Goal: Information Seeking & Learning: Compare options

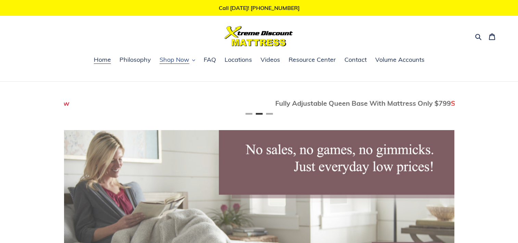
scroll to position [0, 390]
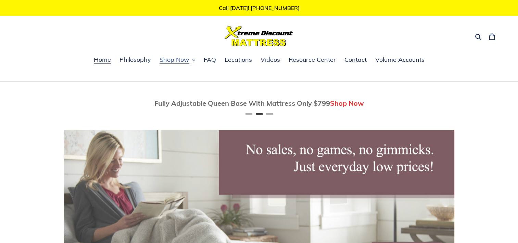
click at [182, 59] on span "Shop Now" at bounding box center [175, 59] width 30 height 8
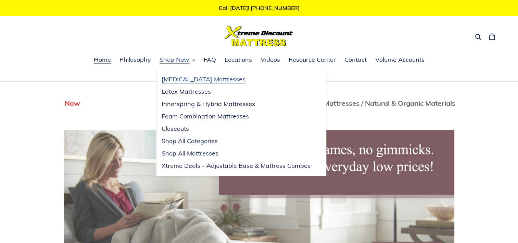
scroll to position [0, 781]
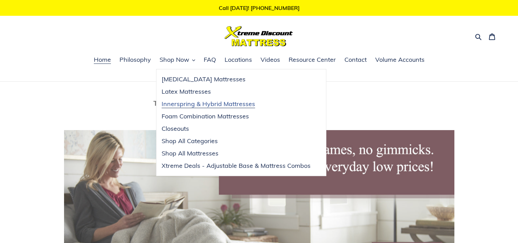
click at [185, 104] on span "Innerspring & Hybrid Mattresses" at bounding box center [209, 104] width 94 height 8
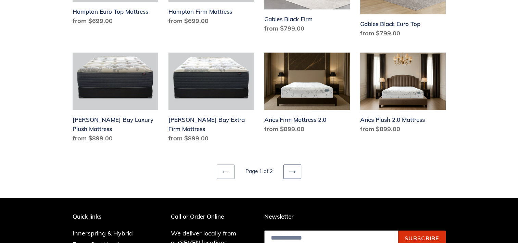
scroll to position [959, 0]
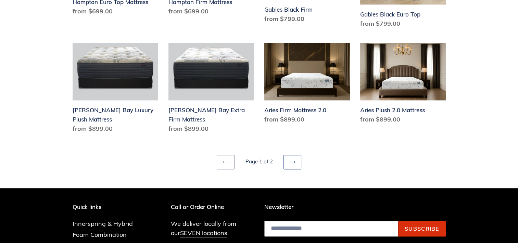
click at [293, 158] on icon at bounding box center [292, 161] width 7 height 7
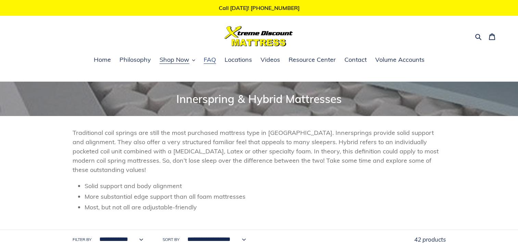
click at [209, 58] on span "FAQ" at bounding box center [210, 59] width 12 height 8
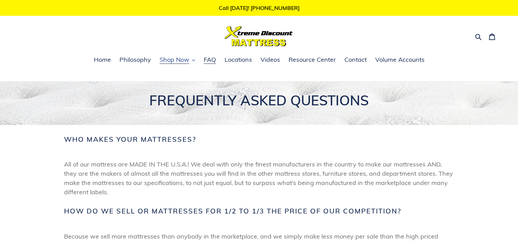
click at [192, 60] on button "Shop Now" at bounding box center [177, 60] width 42 height 10
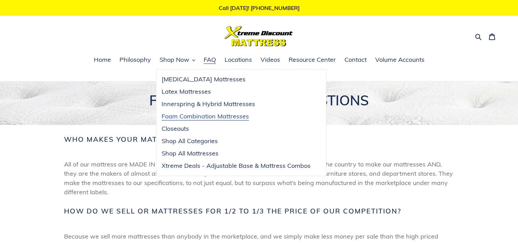
click at [186, 114] on span "Foam Combination Mattresses" at bounding box center [205, 116] width 87 height 8
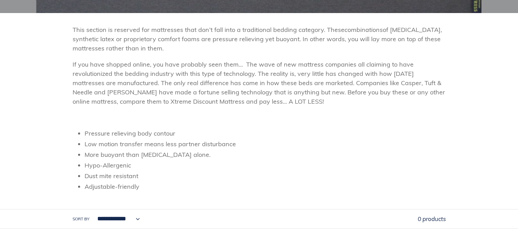
scroll to position [34, 0]
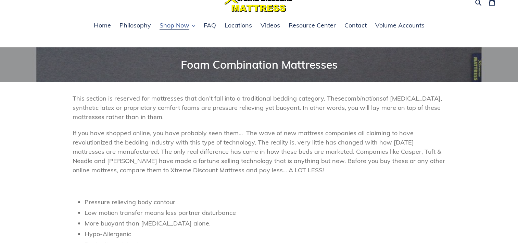
click at [180, 26] on span "Shop Now" at bounding box center [175, 25] width 30 height 8
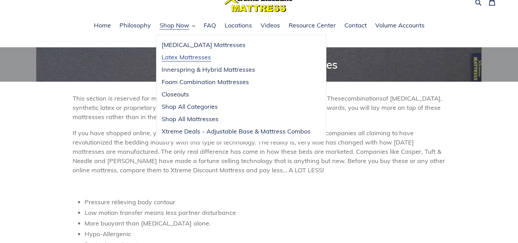
click at [186, 56] on span "Latex Mattresses" at bounding box center [186, 57] width 49 height 8
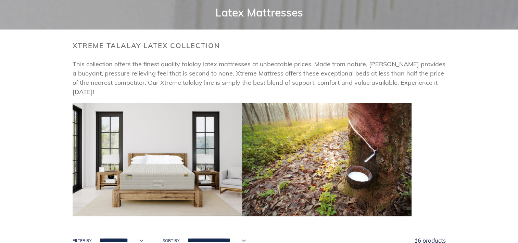
scroll to position [34, 0]
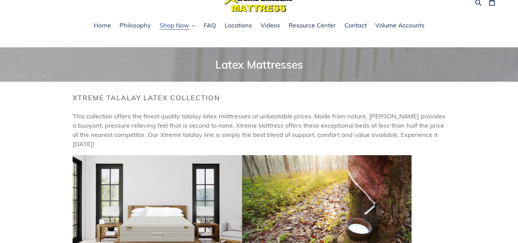
click at [190, 26] on button "Shop Now" at bounding box center [177, 26] width 42 height 10
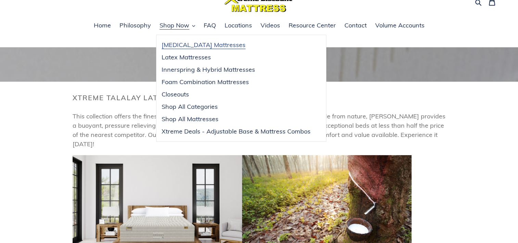
click at [188, 43] on span "[MEDICAL_DATA] Mattresses" at bounding box center [204, 45] width 84 height 8
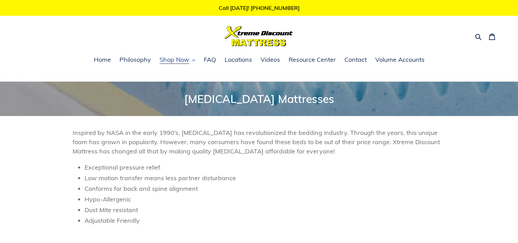
click at [190, 60] on button "Shop Now" at bounding box center [177, 60] width 42 height 10
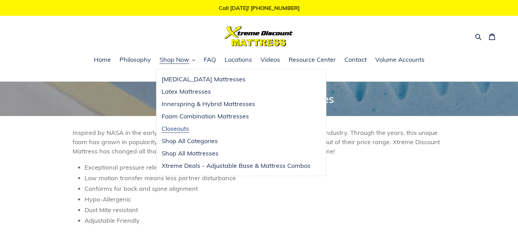
click at [182, 129] on span "Closeouts" at bounding box center [175, 128] width 27 height 8
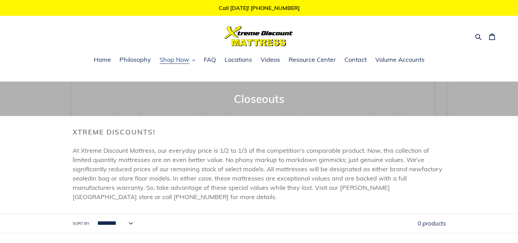
click at [193, 60] on icon "button" at bounding box center [193, 60] width 3 height 3
click at [104, 58] on span "Home" at bounding box center [102, 59] width 17 height 8
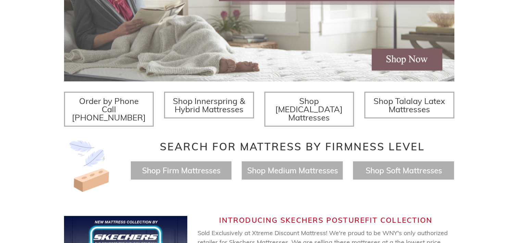
scroll to position [206, 0]
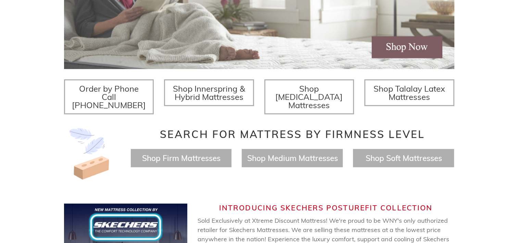
click at [206, 92] on span "Shop Innerspring & Hybrid Mattresses" at bounding box center [209, 92] width 72 height 18
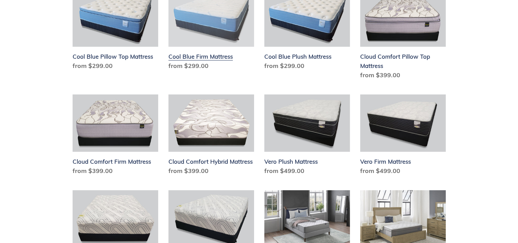
scroll to position [548, 0]
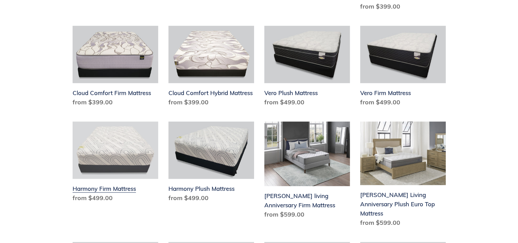
click at [132, 127] on link "Harmony Firm Mattress" at bounding box center [116, 163] width 86 height 84
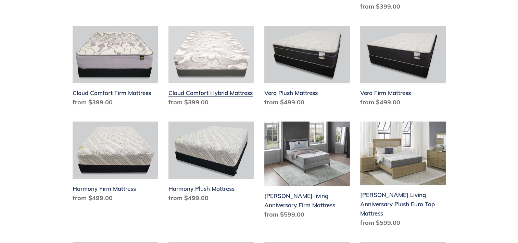
click at [216, 68] on link "Cloud Comfort Hybrid Mattress" at bounding box center [212, 68] width 86 height 84
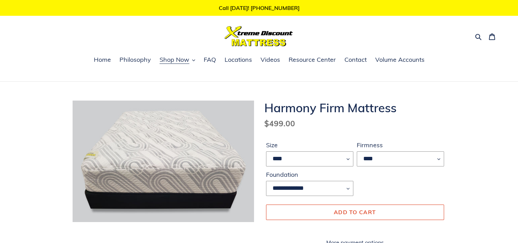
scroll to position [34, 0]
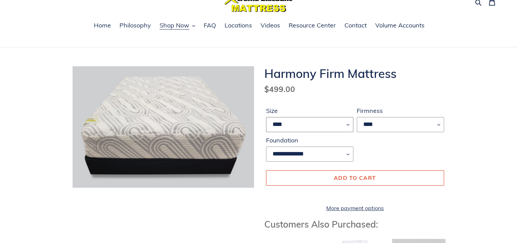
click at [350, 124] on select "**** ******* **** ***** ****" at bounding box center [309, 124] width 87 height 15
select select "*****"
click at [266, 117] on select "**** ******* **** ***** ****" at bounding box center [309, 124] width 87 height 15
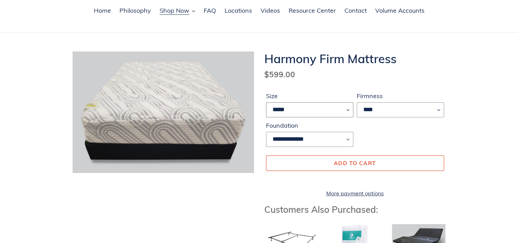
scroll to position [34, 0]
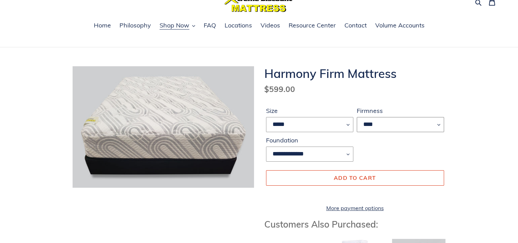
click at [437, 124] on select "****" at bounding box center [400, 124] width 87 height 15
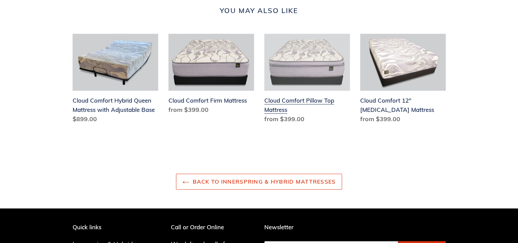
scroll to position [788, 0]
